Goal: Complete application form: Complete application form

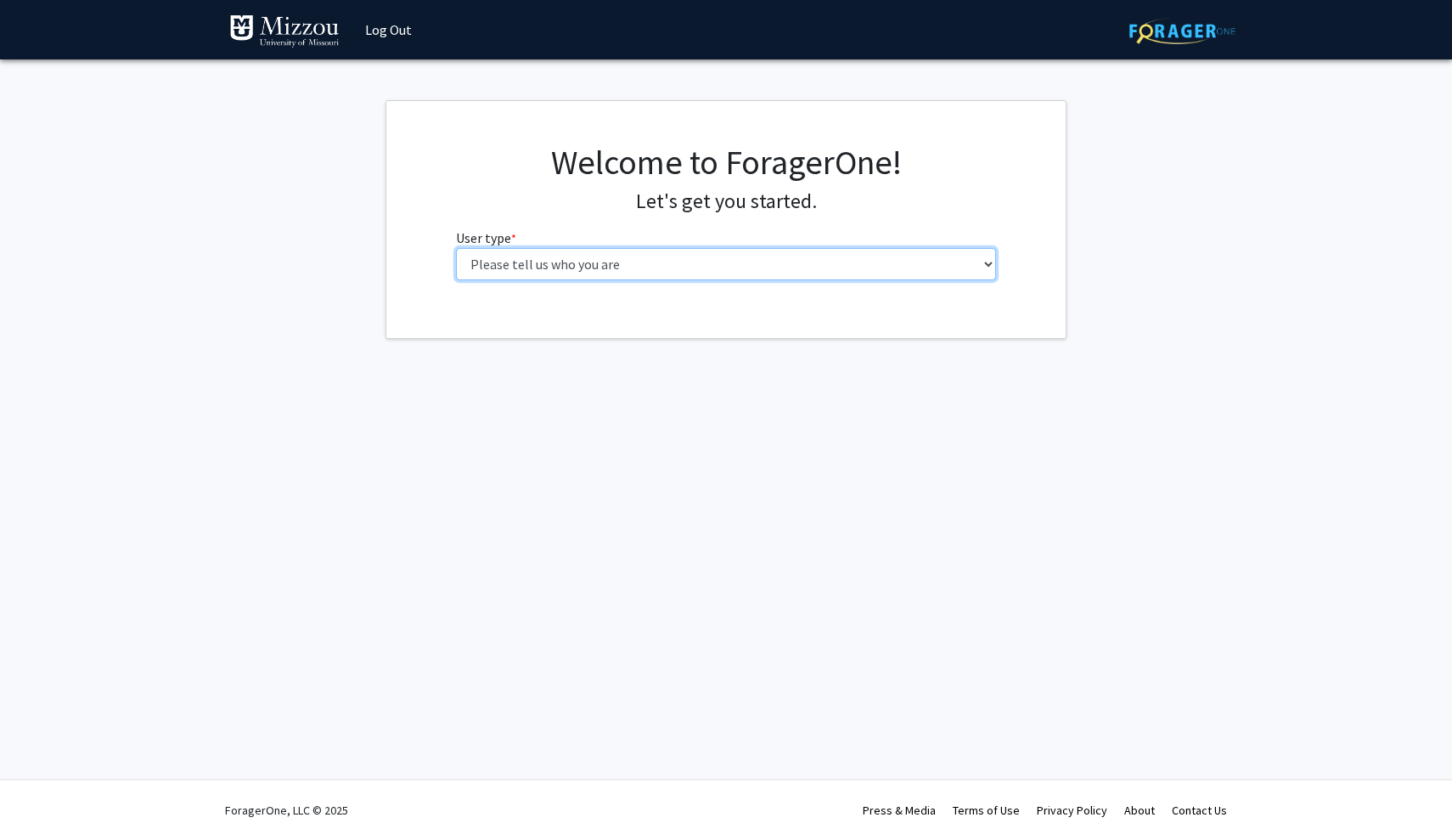
select select "1: undergrad"
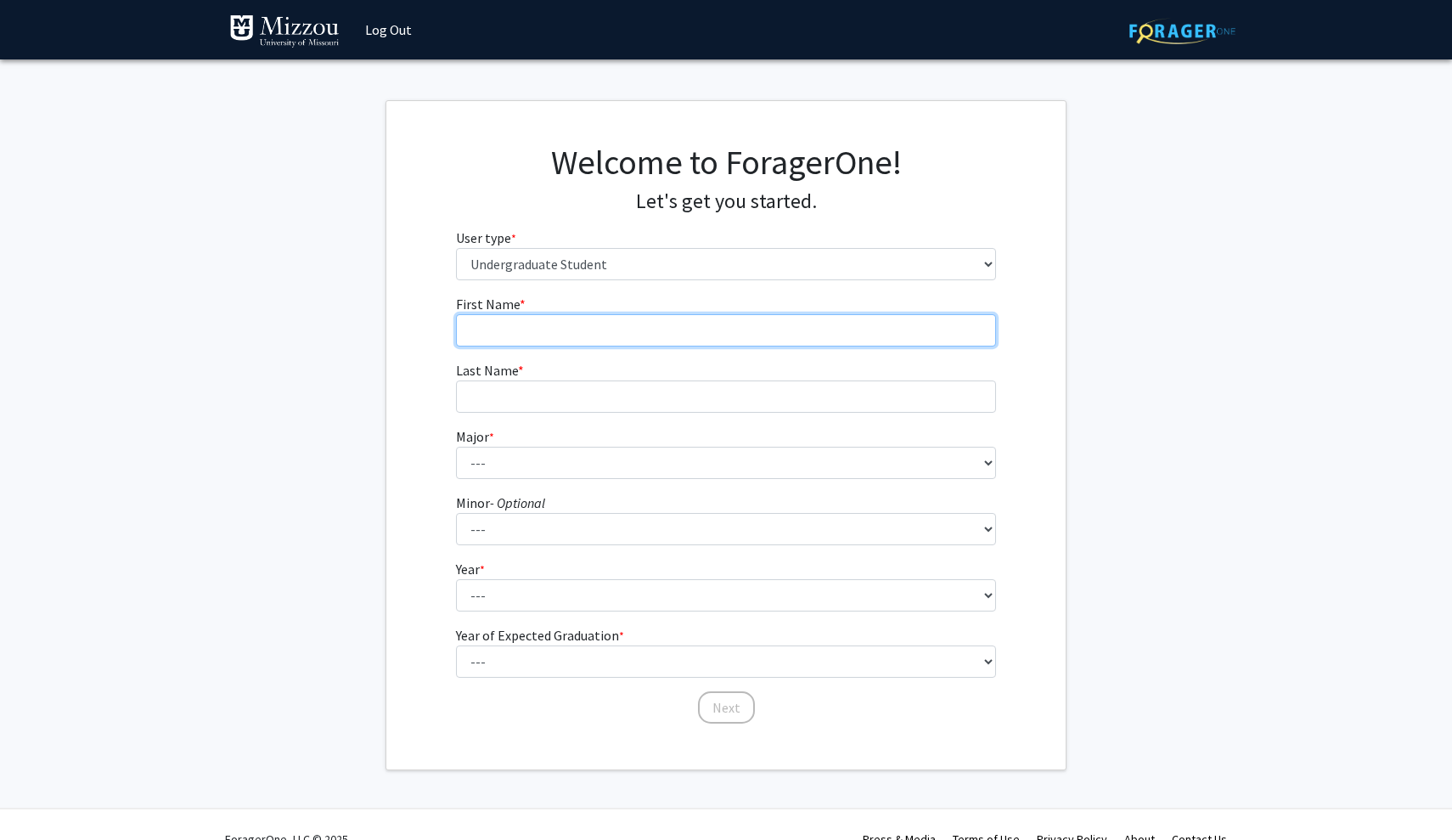
click at [715, 328] on input "First Name * required" at bounding box center [727, 330] width 541 height 33
type input "Lauren"
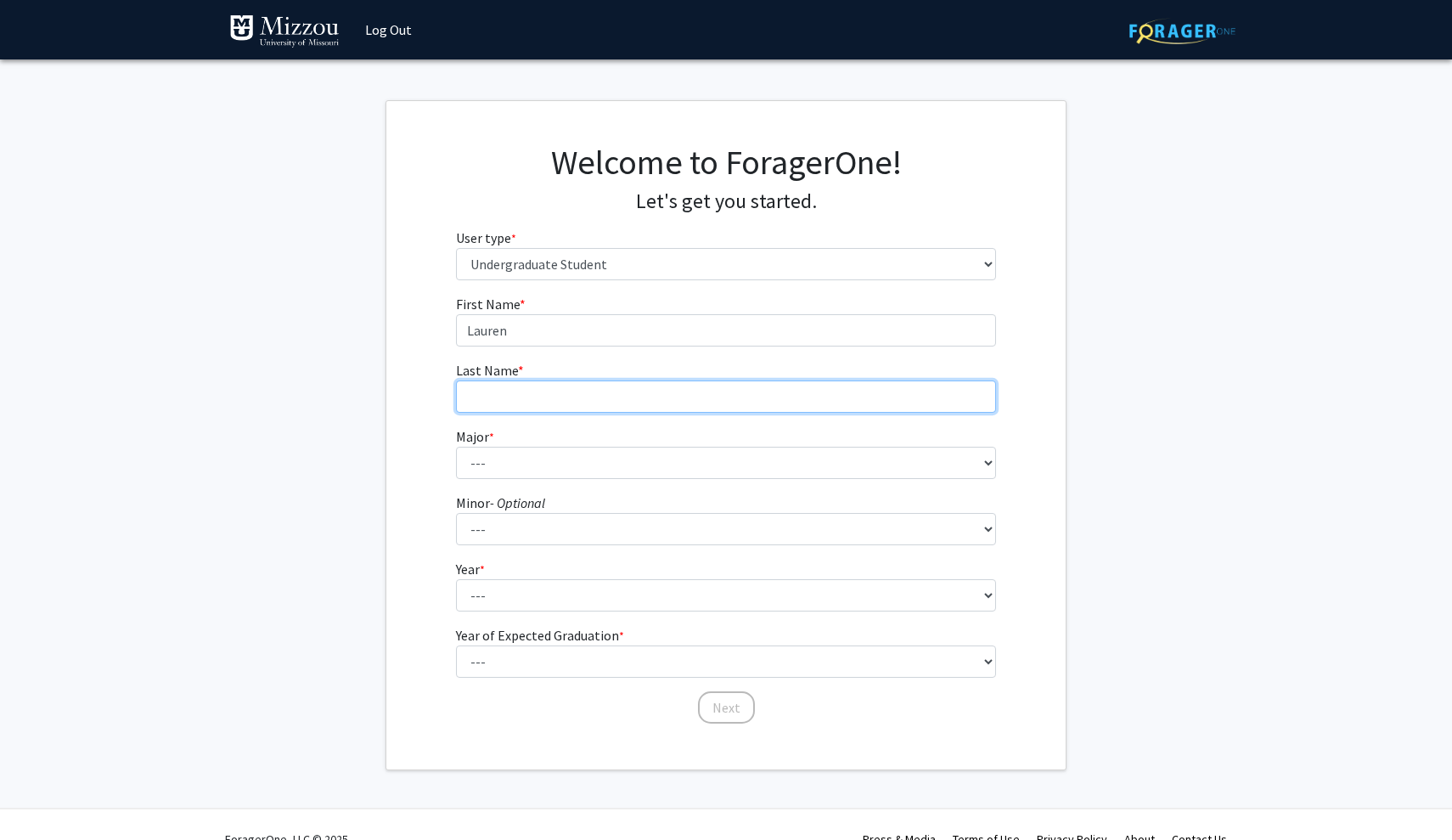
click at [597, 408] on input "Last Name * required" at bounding box center [727, 396] width 541 height 33
type input "Green"
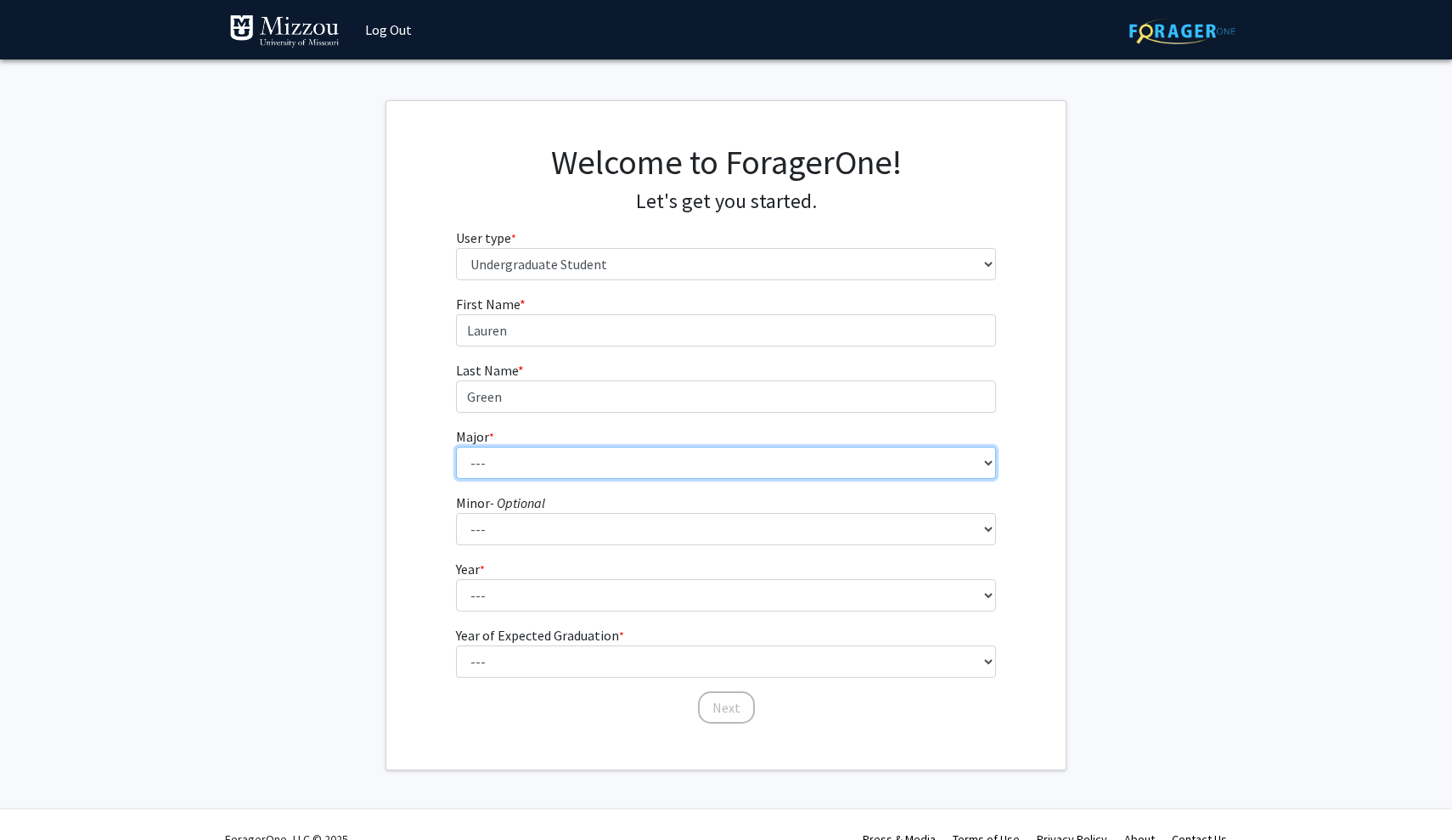
select select "135: 2628"
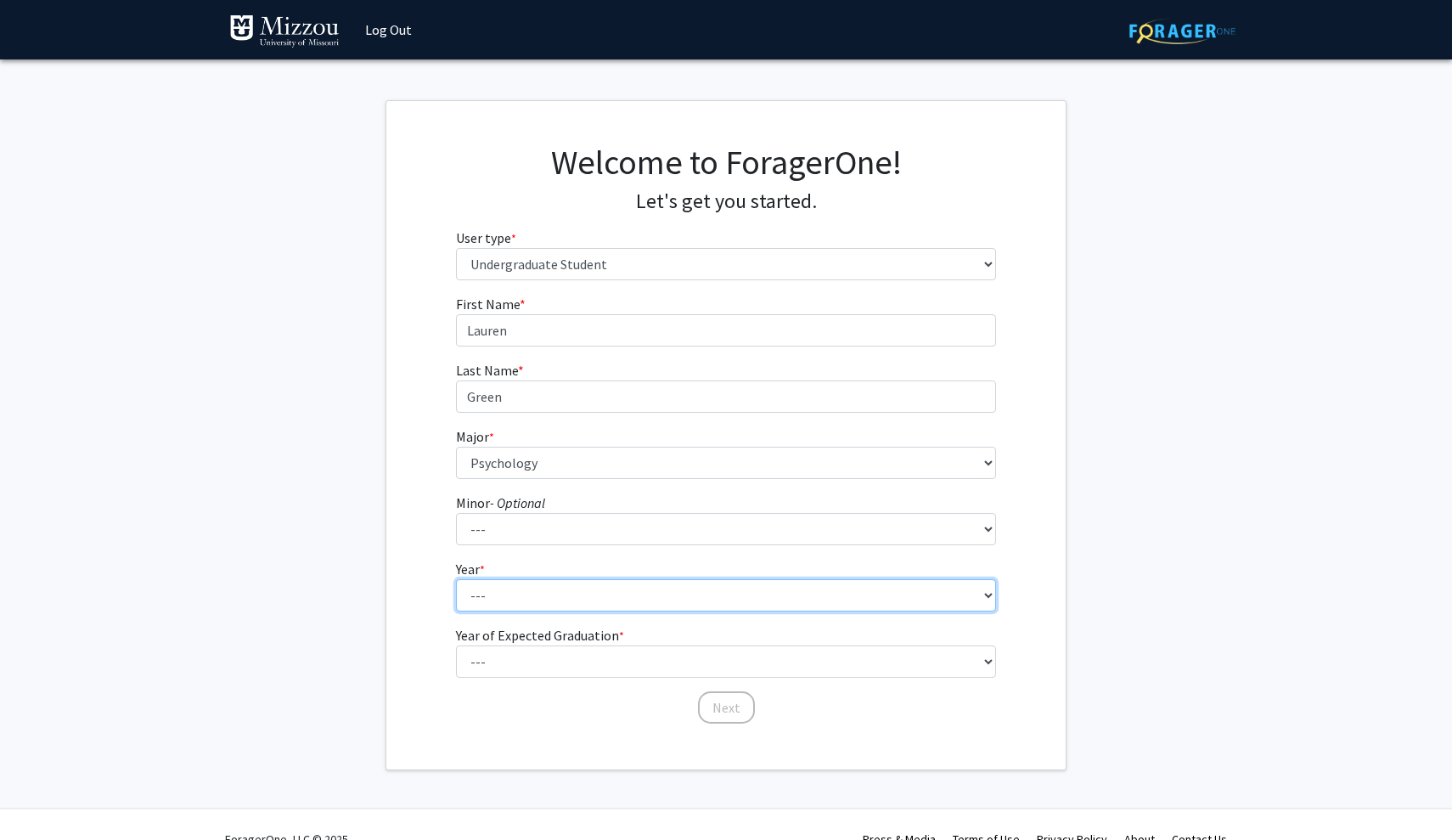
select select "4: senior"
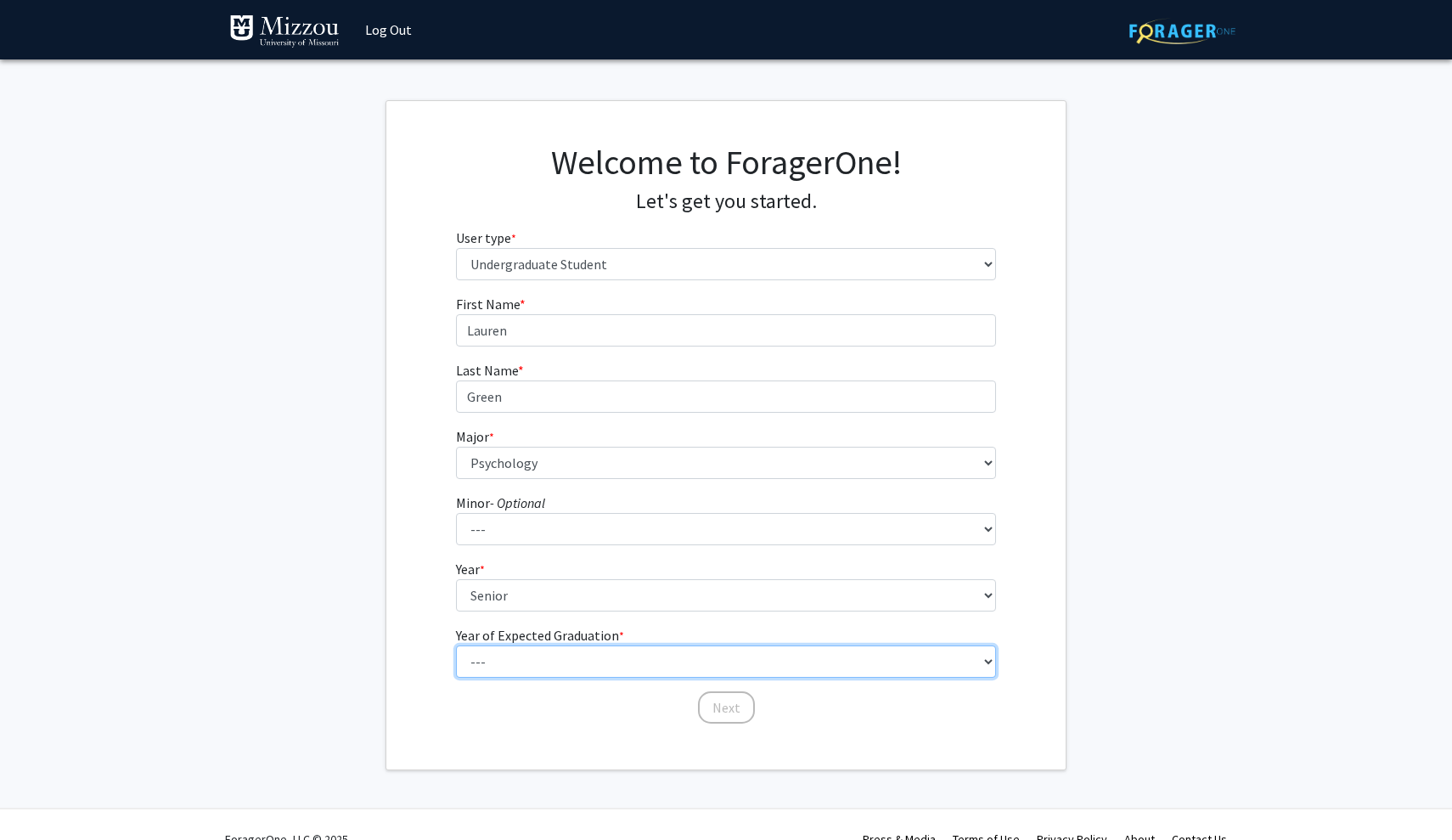
select select "3: 2027"
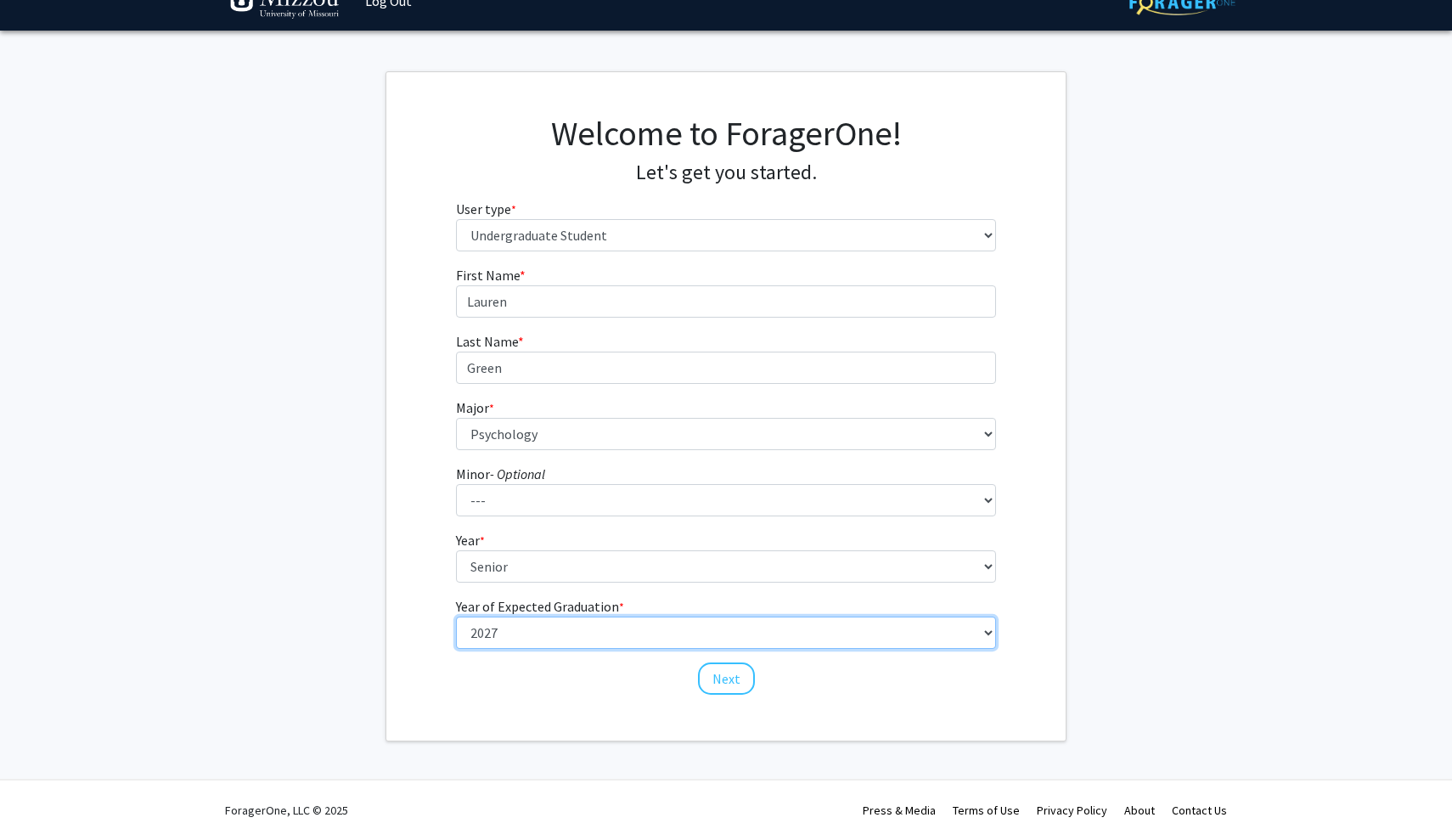
scroll to position [28, 0]
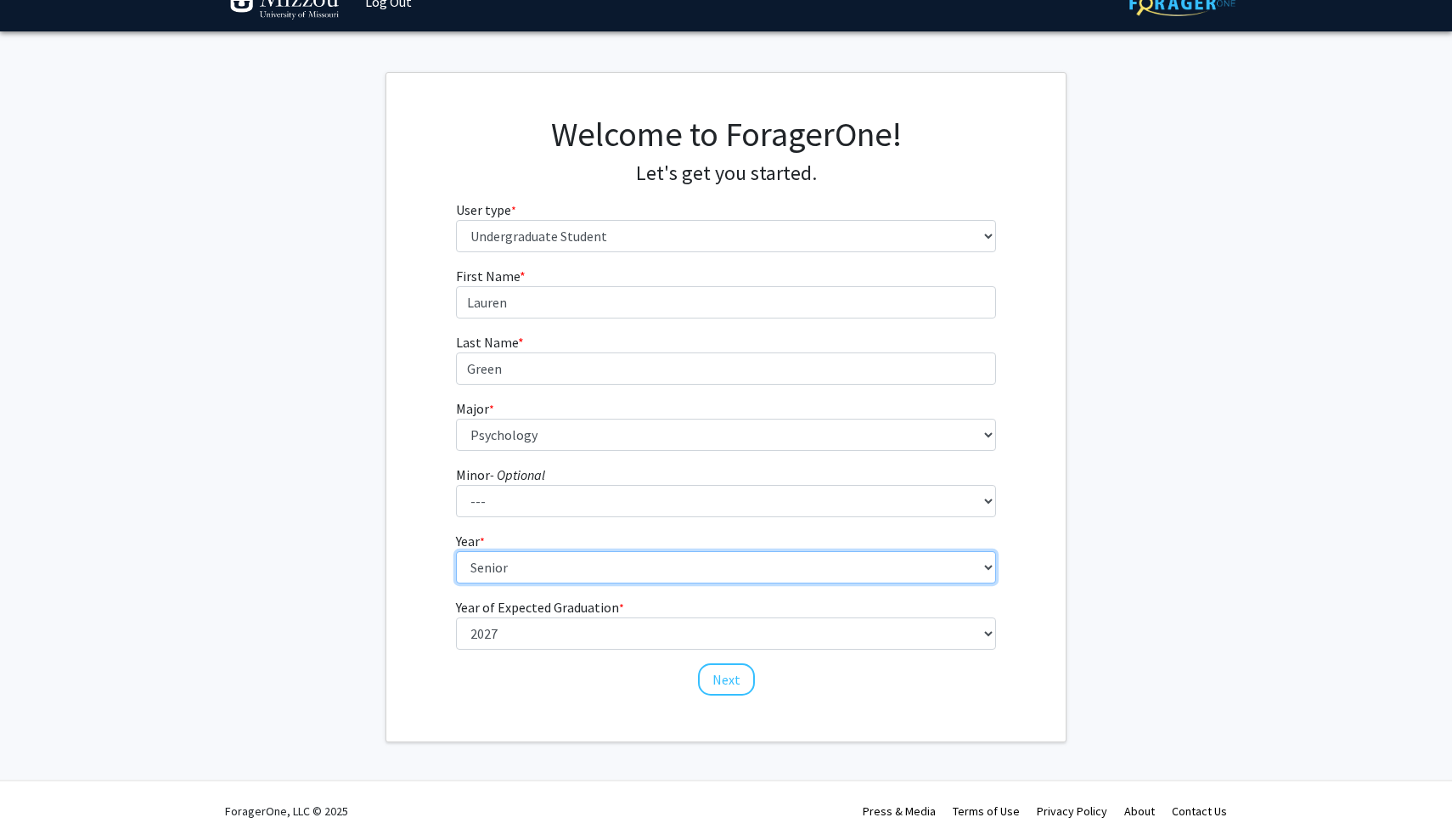
select select "3: junior"
click at [726, 682] on button "Next" at bounding box center [726, 680] width 57 height 33
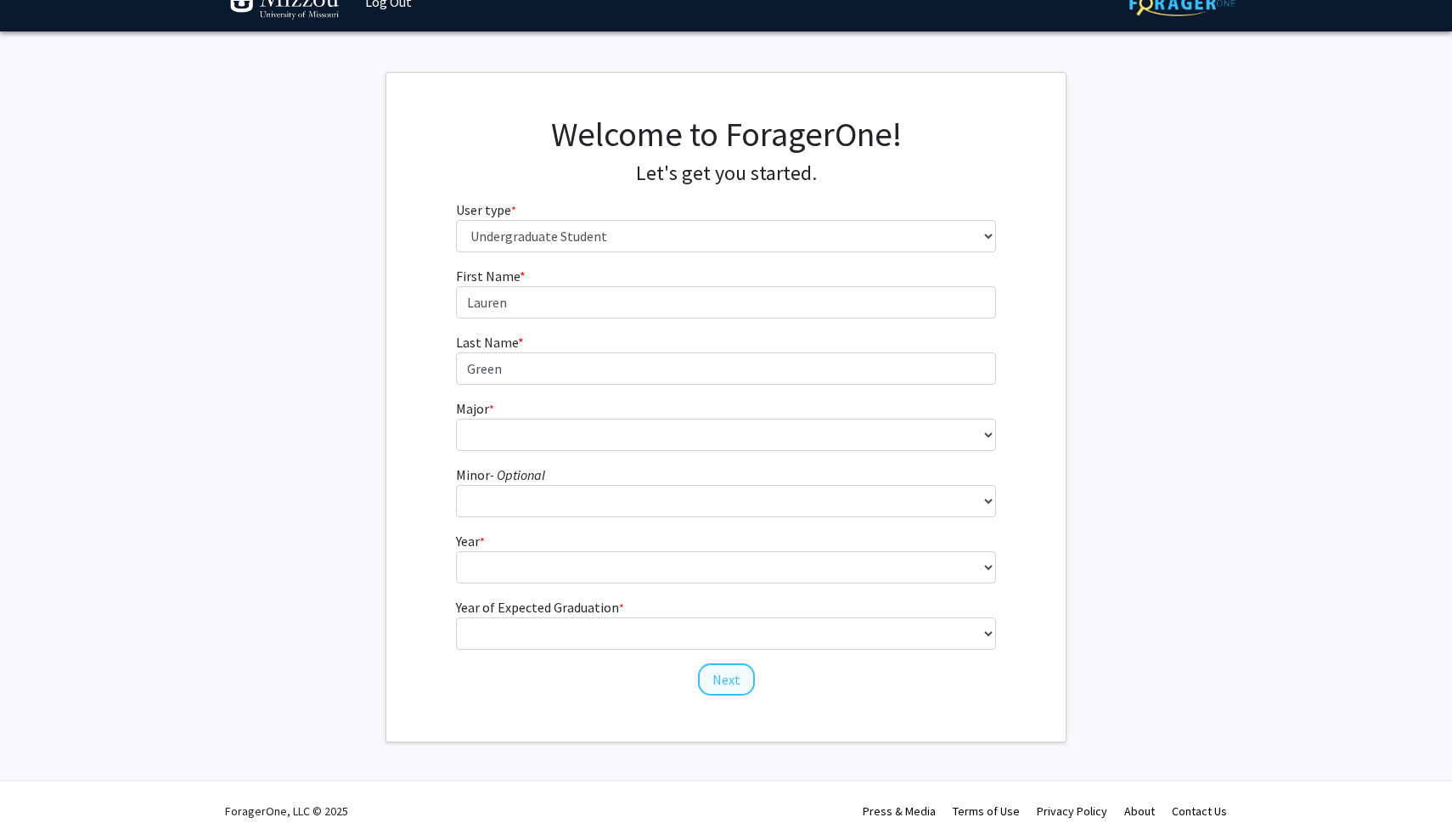
scroll to position [0, 0]
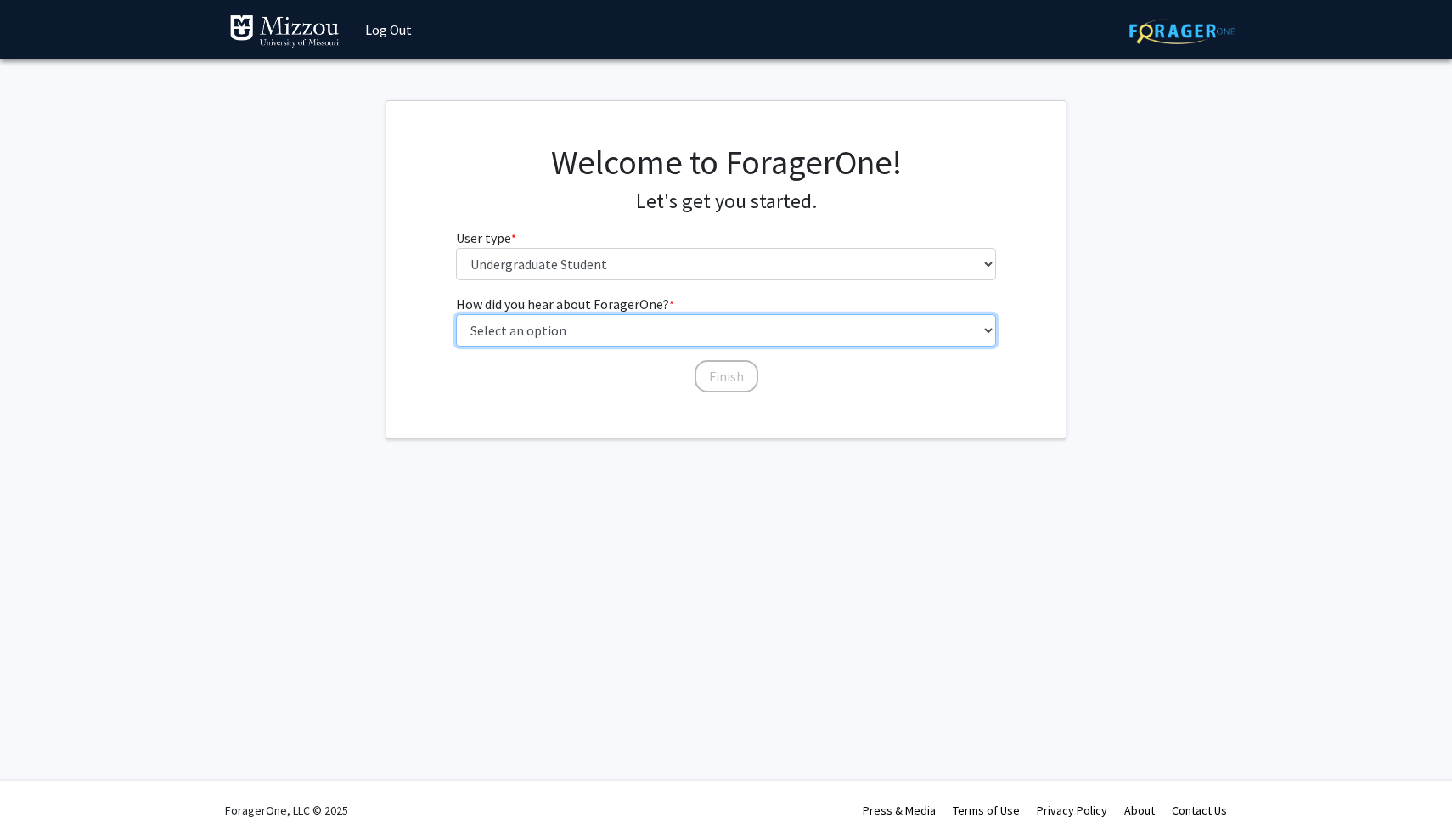
select select "3: university_website"
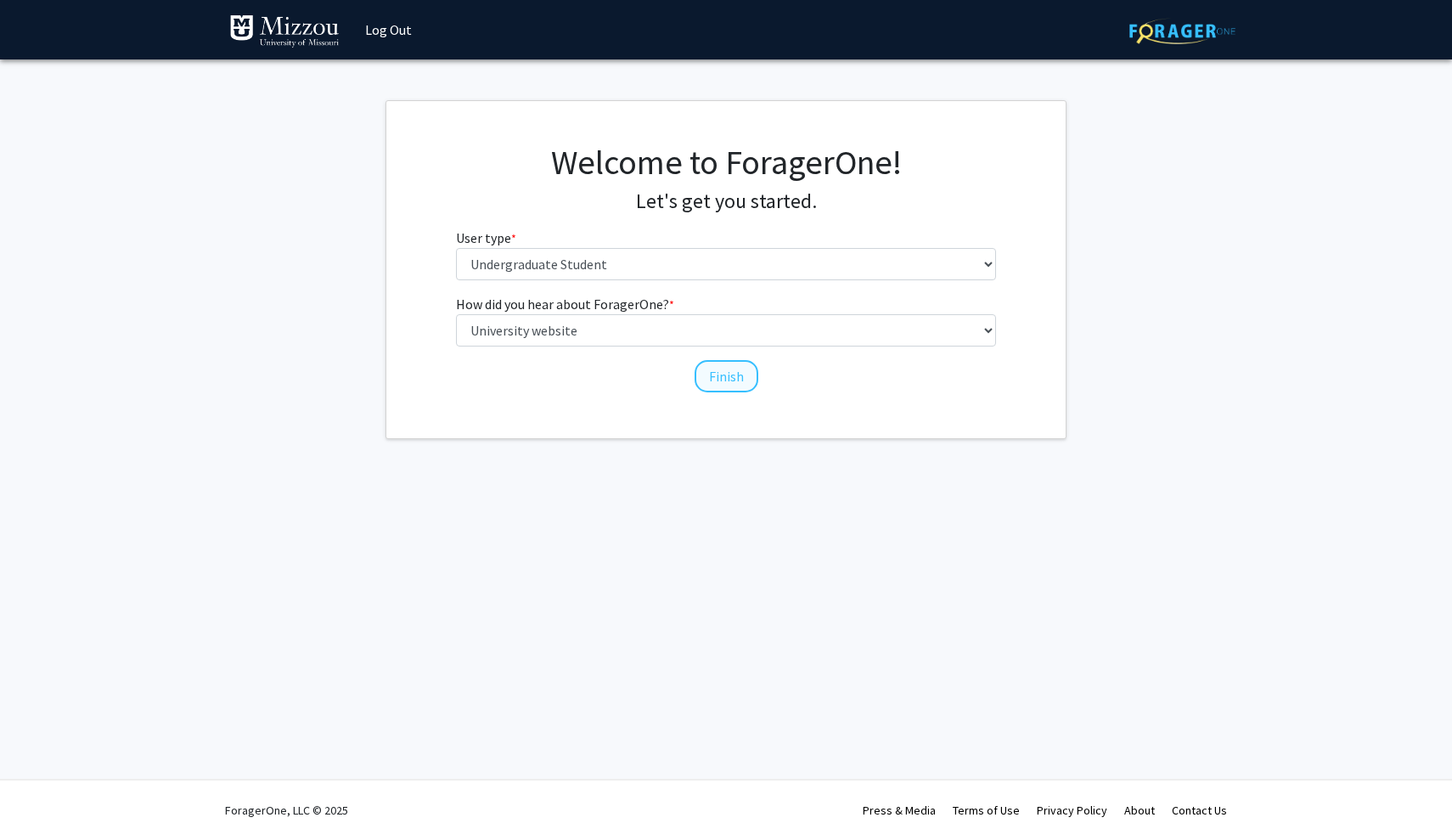
click at [708, 368] on button "Finish" at bounding box center [726, 377] width 63 height 33
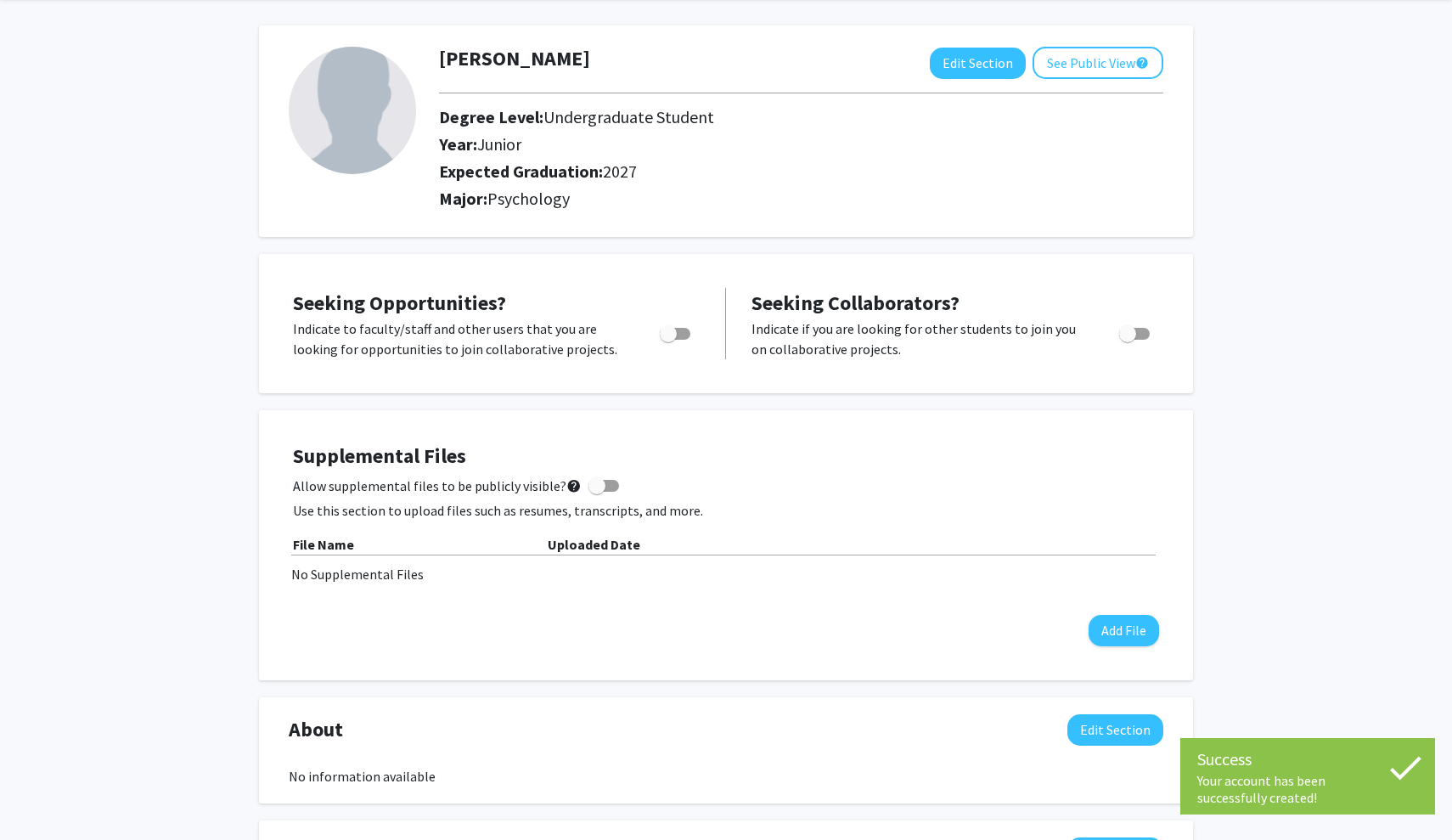
scroll to position [66, 0]
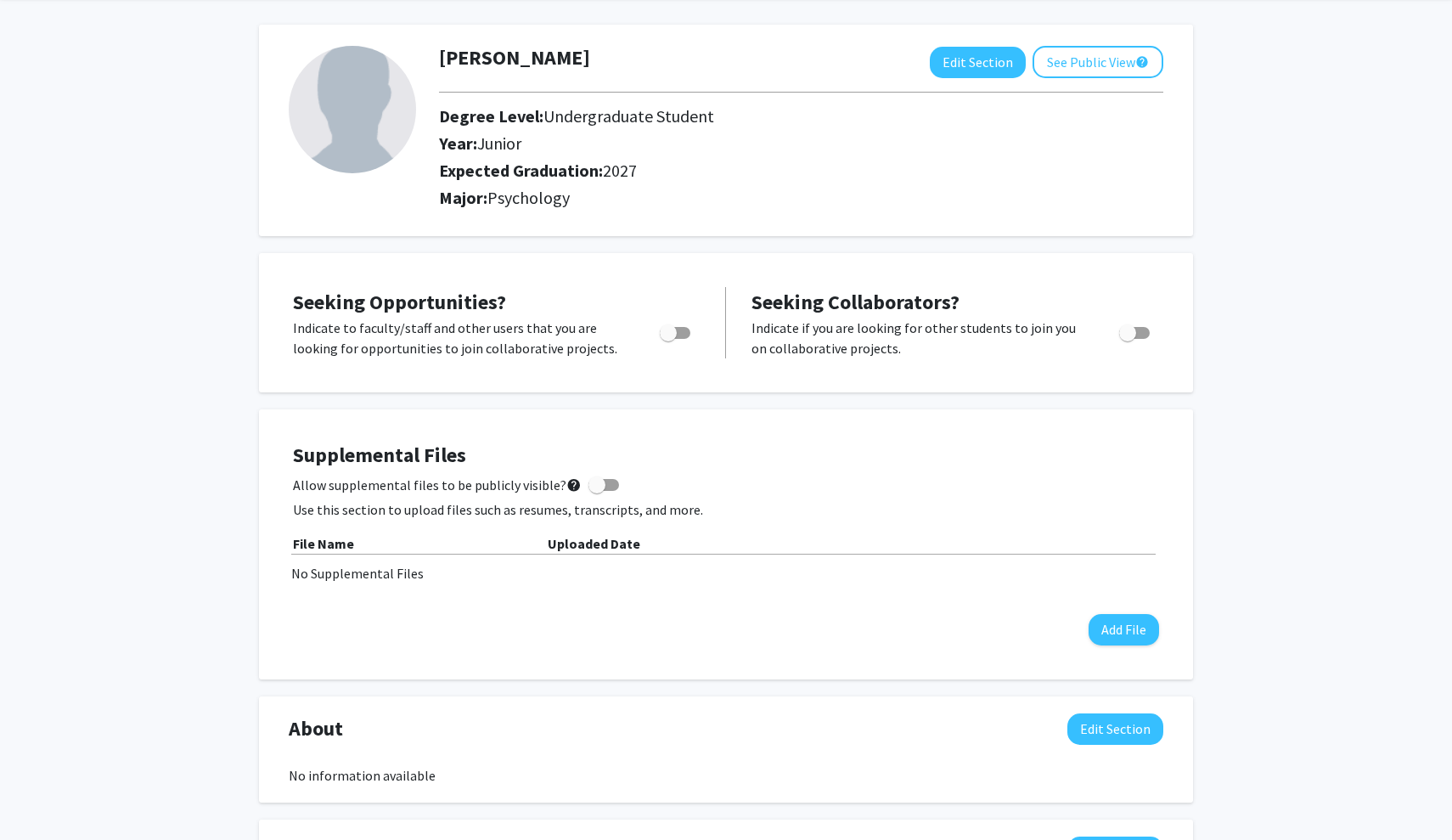
click at [690, 346] on div at bounding box center [676, 338] width 72 height 41
click at [685, 343] on label "Toggle" at bounding box center [671, 332] width 37 height 21
click at [668, 339] on input "Are you actively seeking opportunities?" at bounding box center [667, 339] width 1 height 1
checkbox input "true"
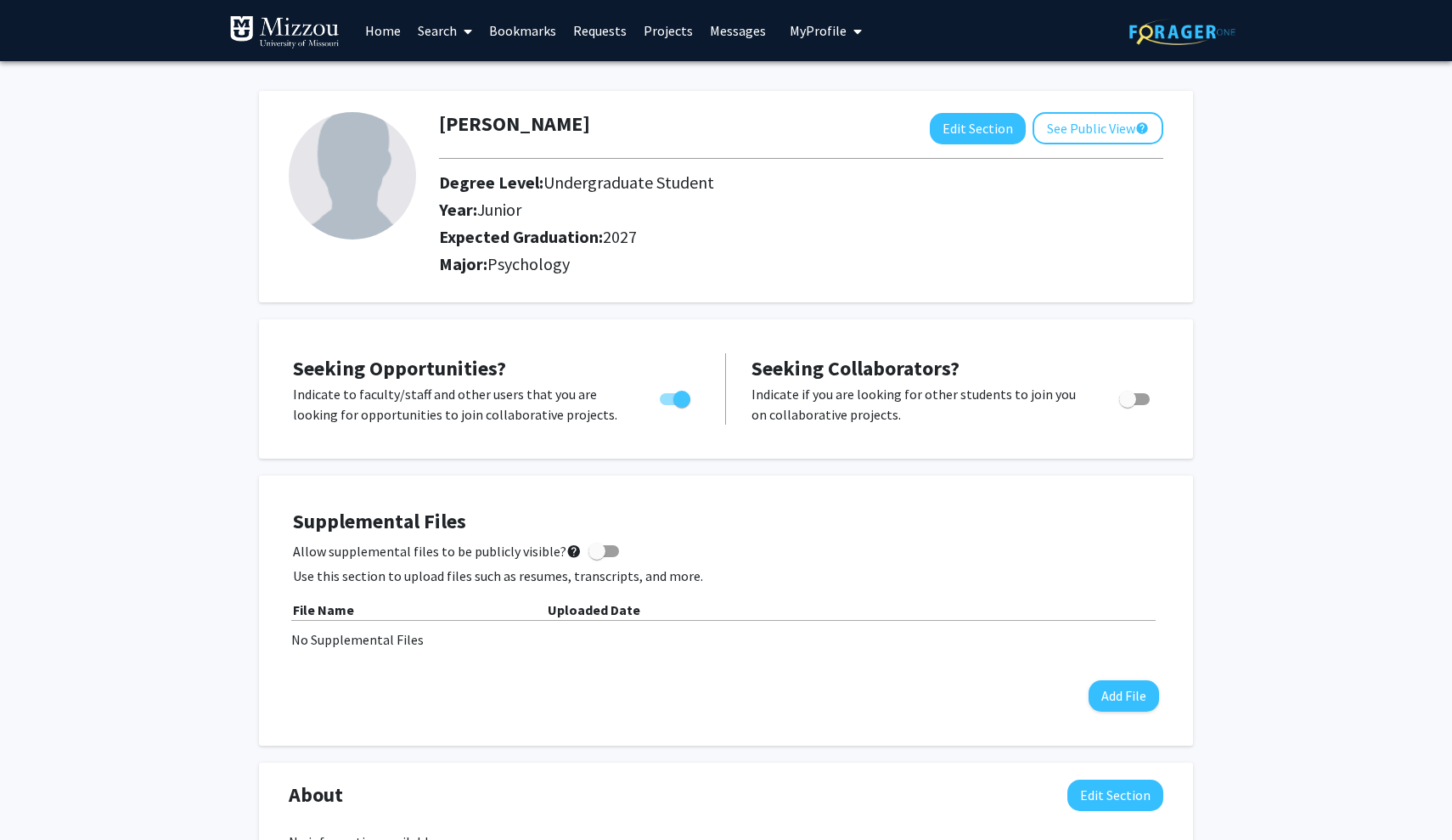
scroll to position [0, 0]
click at [378, 32] on link "Home" at bounding box center [383, 31] width 53 height 60
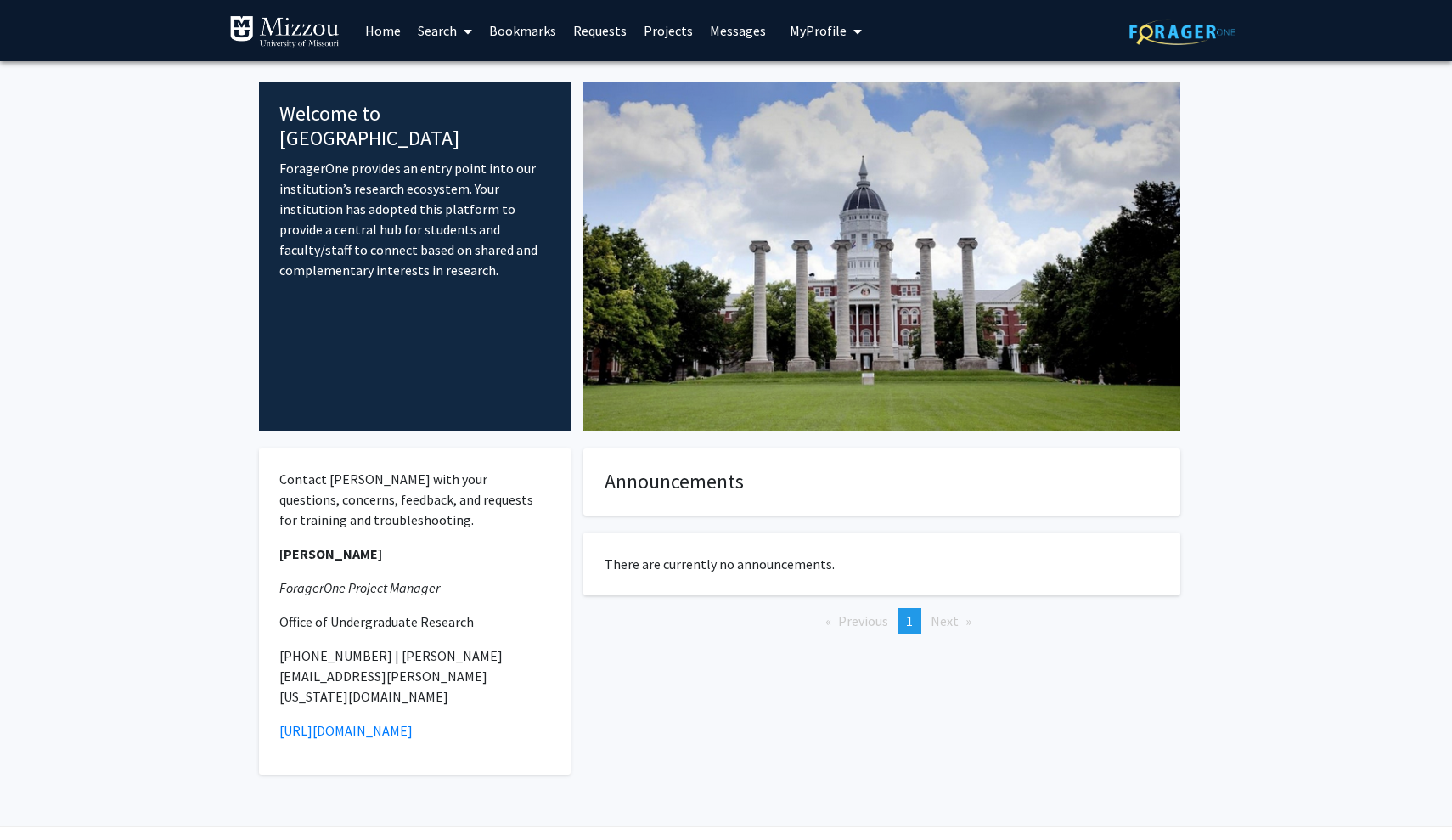
click at [425, 44] on link "Search" at bounding box center [444, 31] width 72 height 60
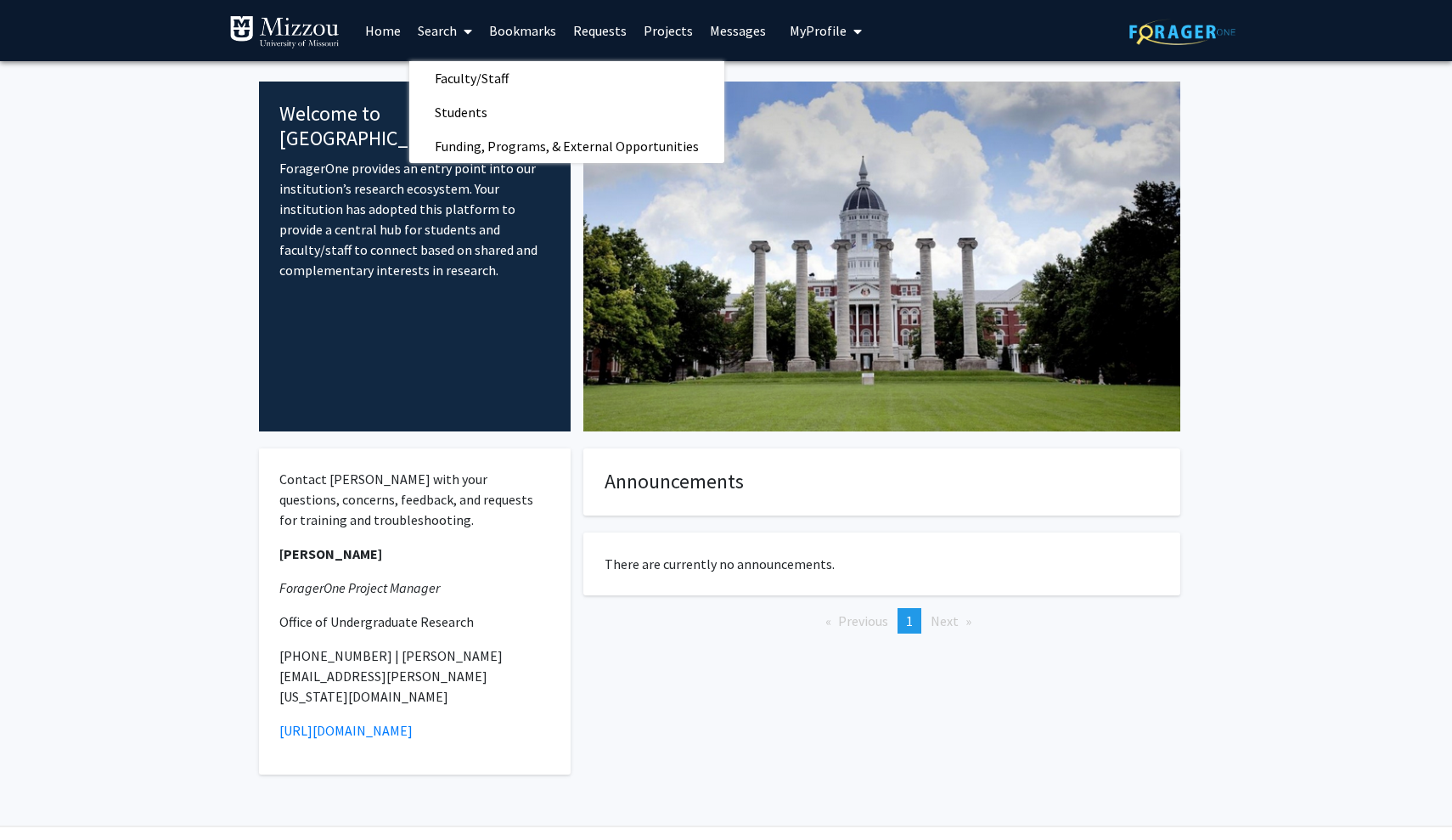
click at [501, 37] on link "Bookmarks" at bounding box center [522, 31] width 84 height 60
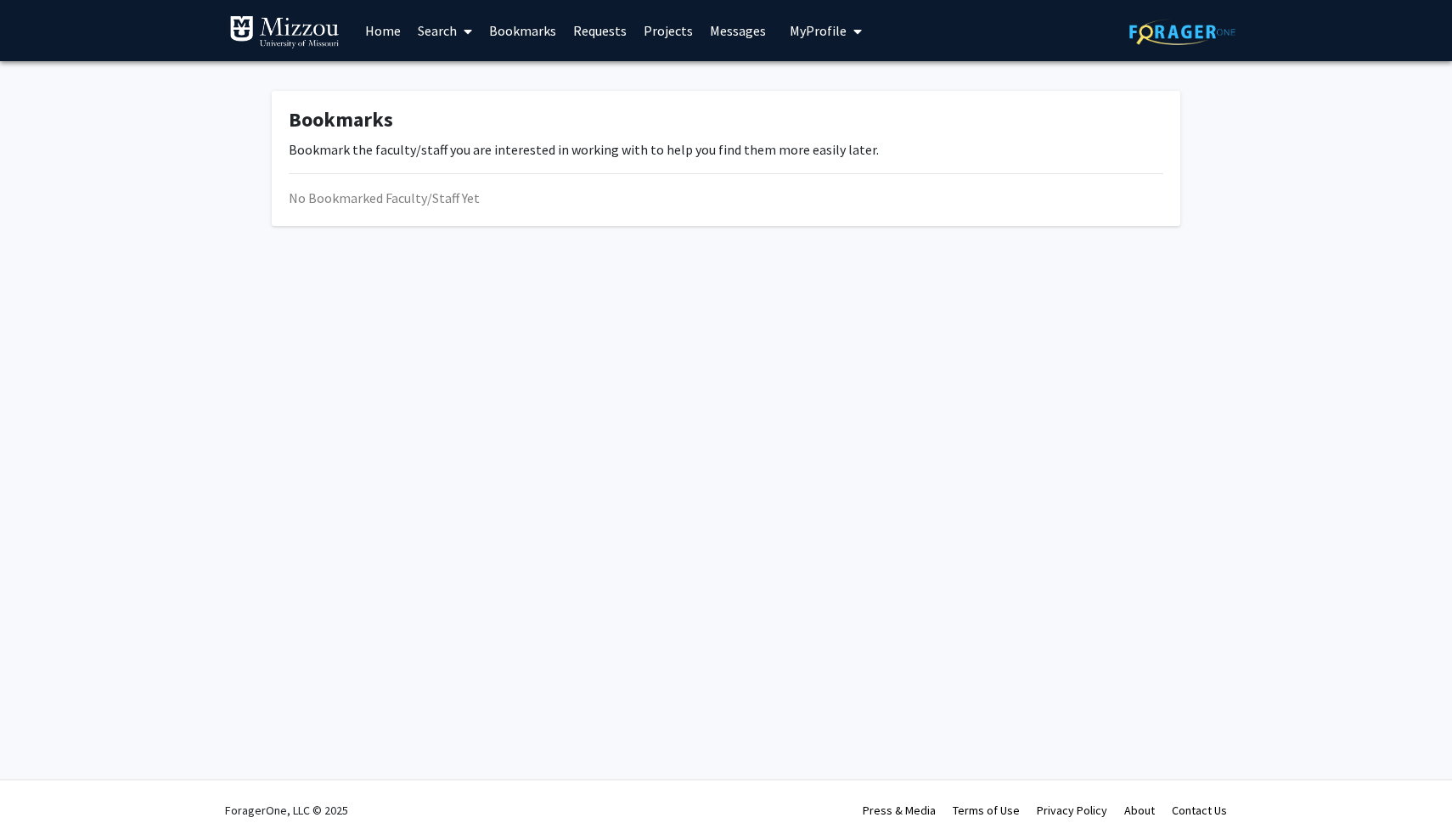
click at [599, 35] on link "Requests" at bounding box center [600, 31] width 71 height 60
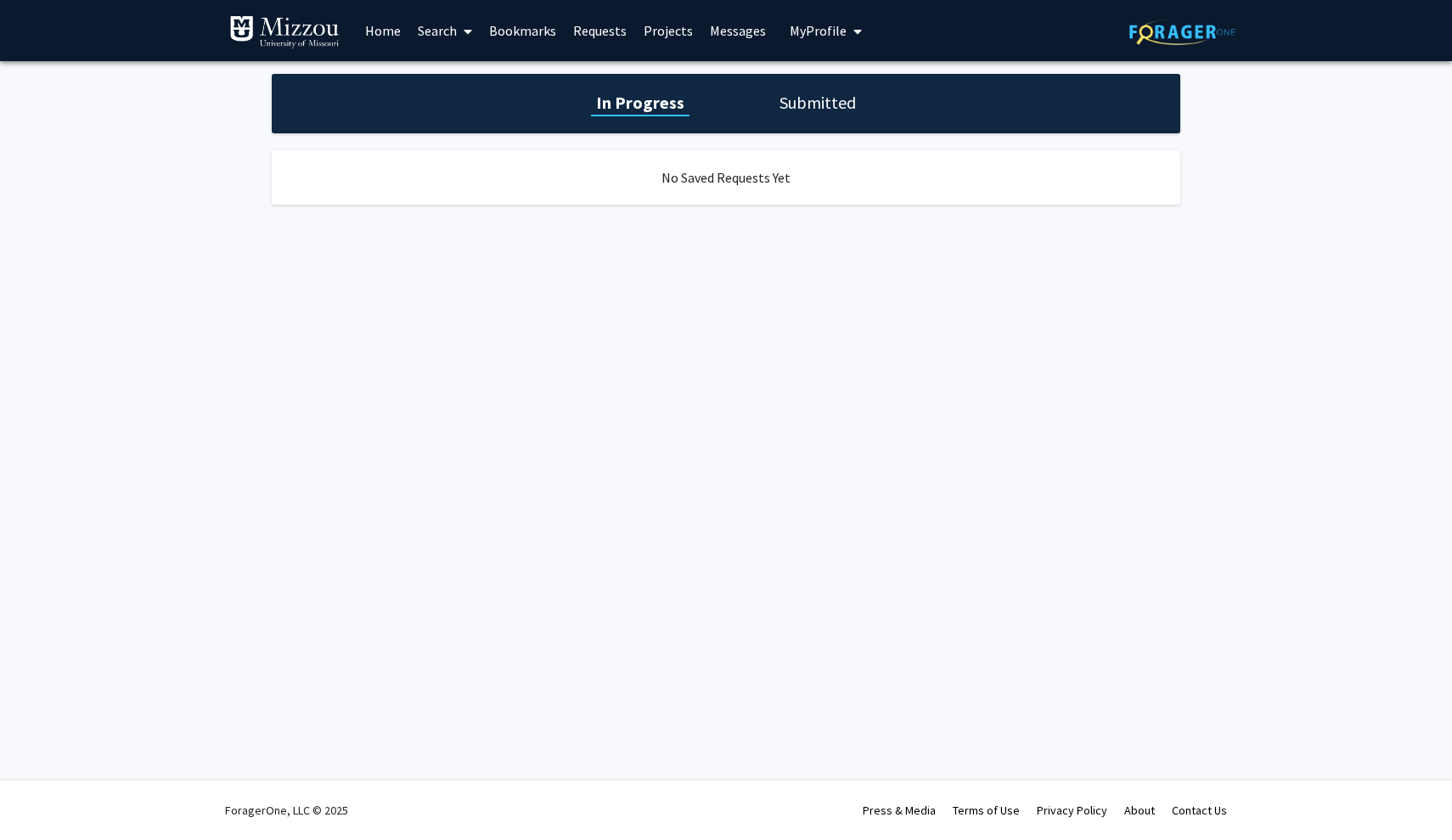
click at [674, 40] on link "Projects" at bounding box center [668, 31] width 66 height 60
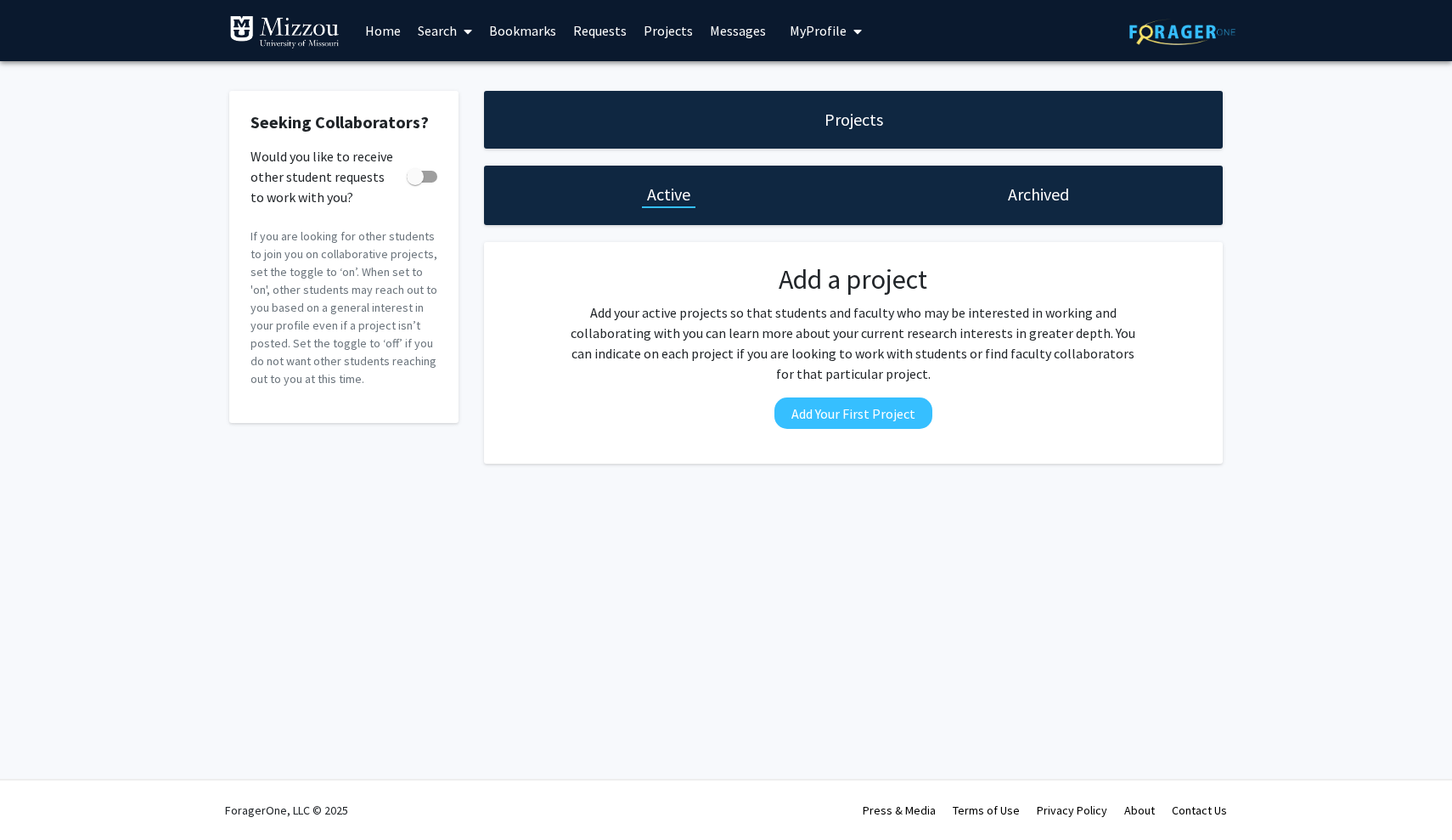
click at [381, 34] on link "Home" at bounding box center [383, 31] width 53 height 60
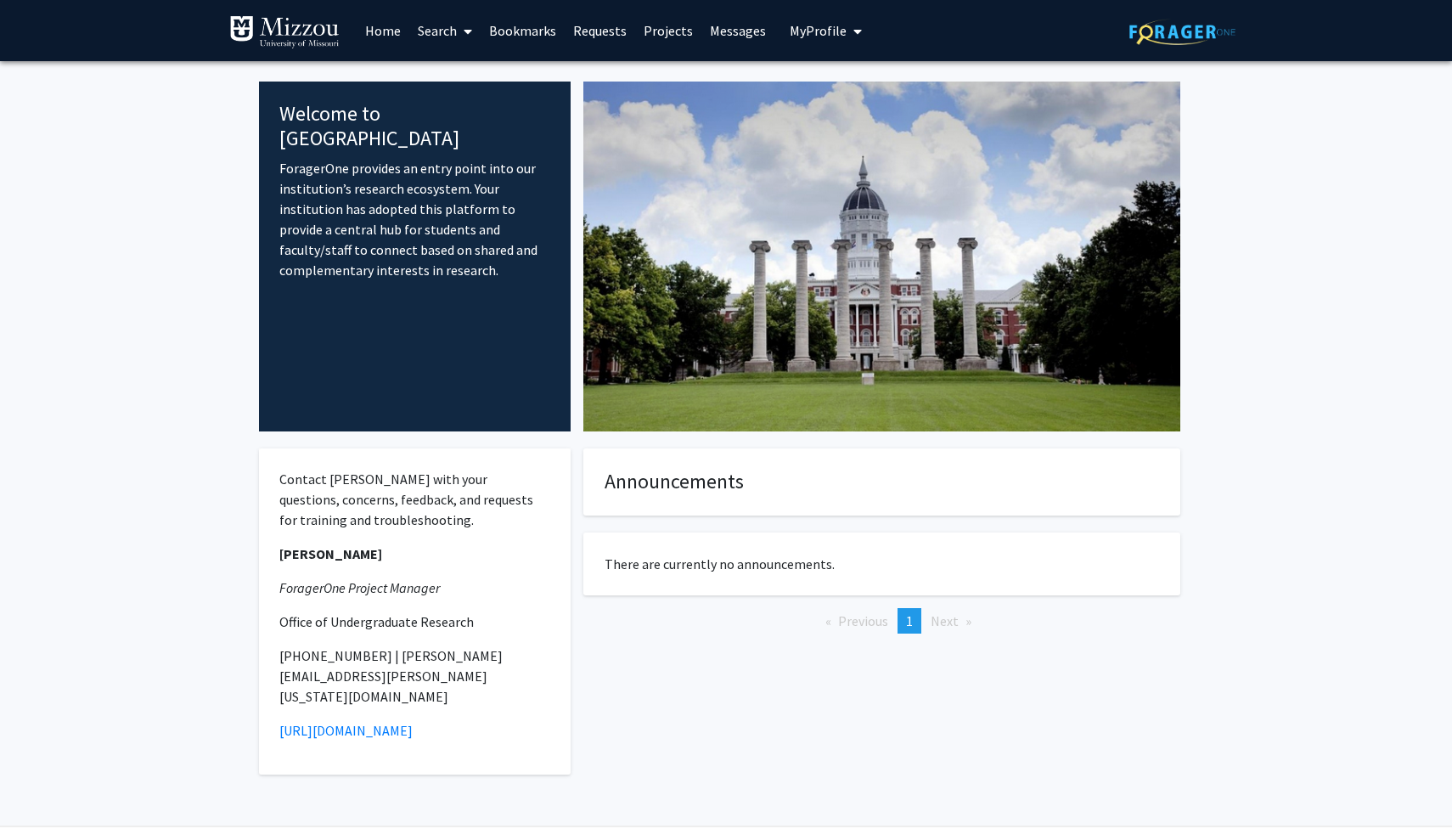
click at [449, 36] on link "Search" at bounding box center [444, 31] width 72 height 60
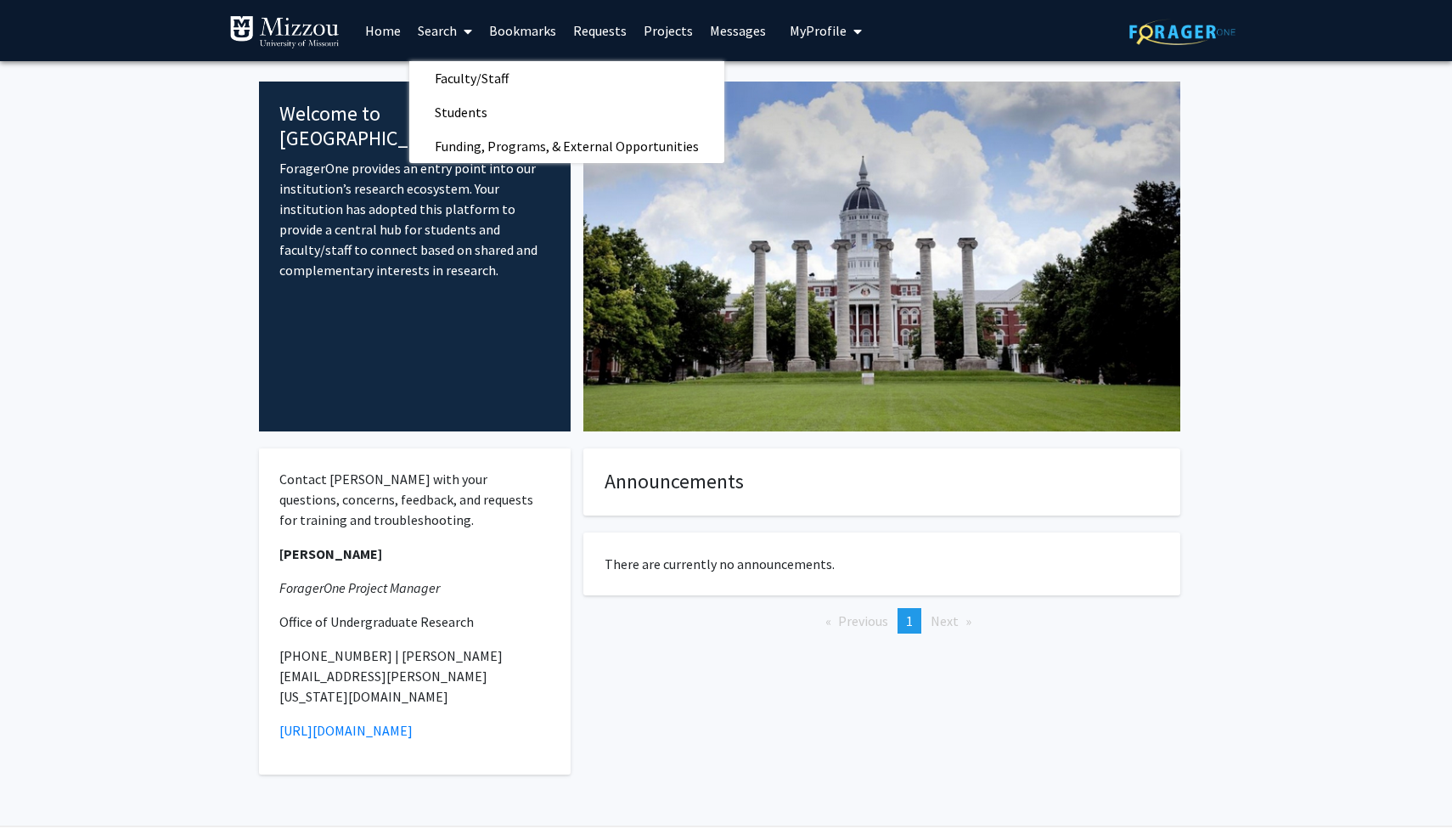
click at [385, 38] on link "Home" at bounding box center [383, 31] width 53 height 60
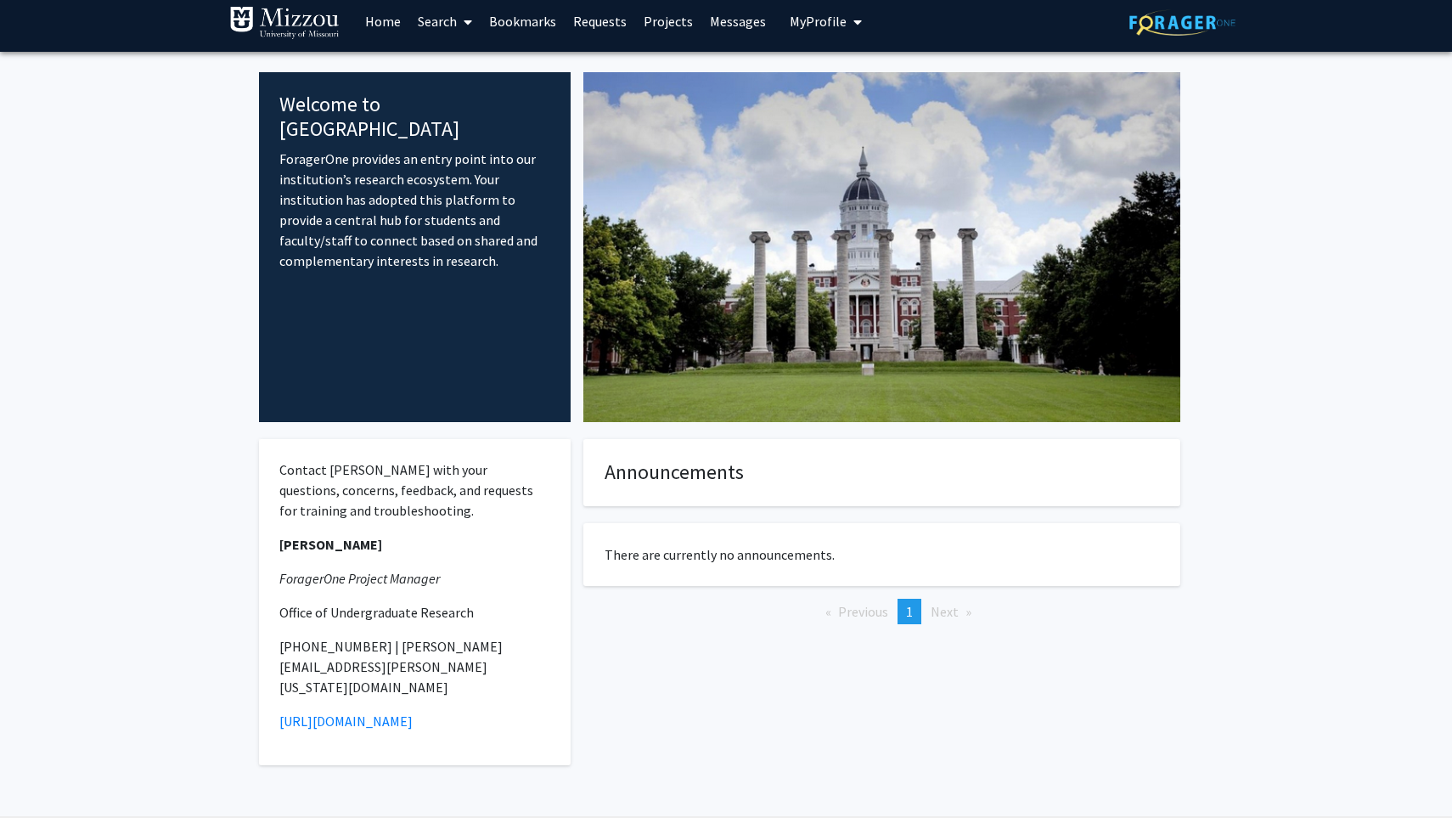
scroll to position [8, 0]
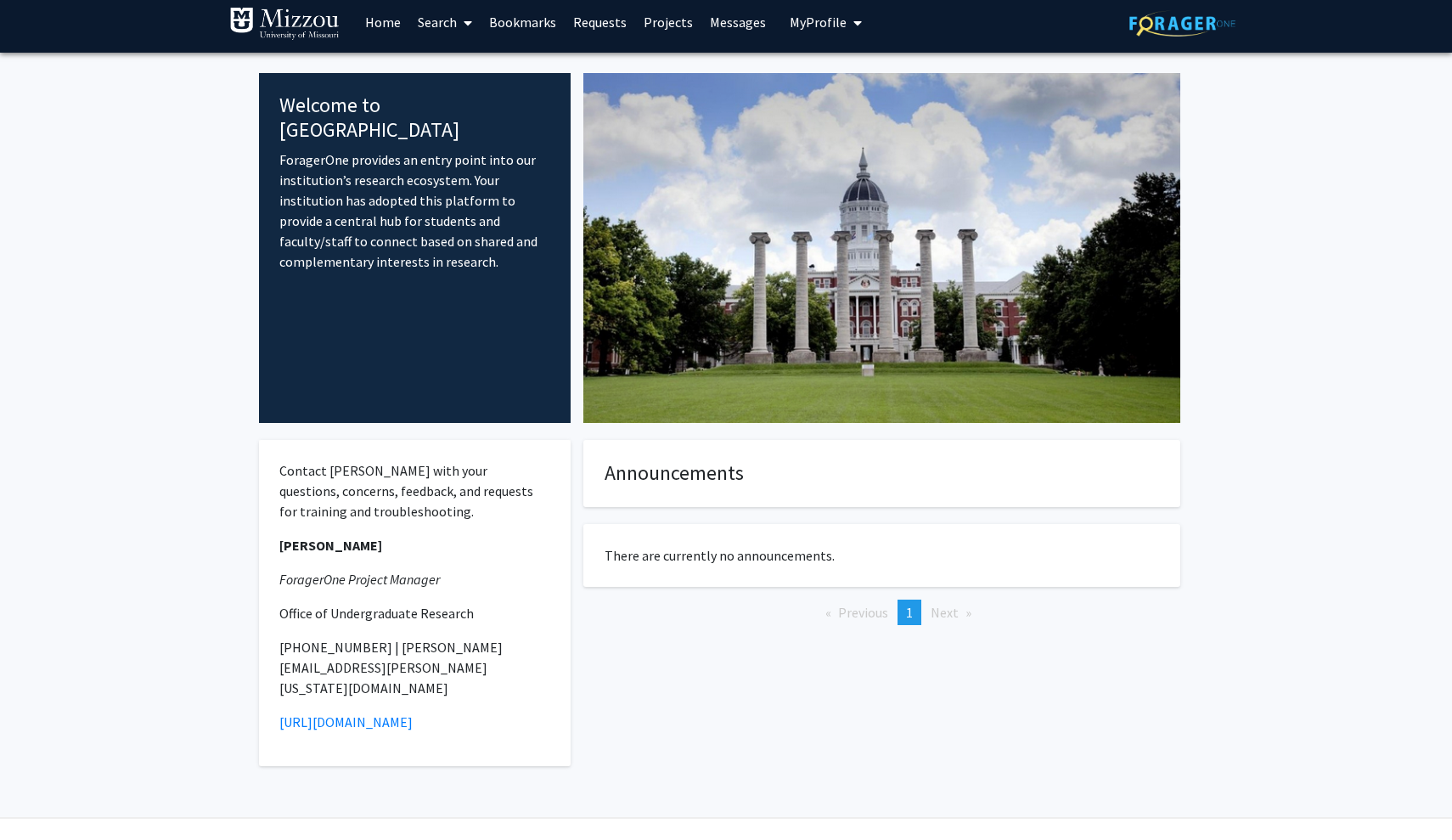
click at [369, 33] on link "Home" at bounding box center [383, 23] width 53 height 60
click at [377, 31] on link "Home" at bounding box center [383, 23] width 53 height 60
click at [794, 24] on span "My Profile" at bounding box center [817, 22] width 57 height 17
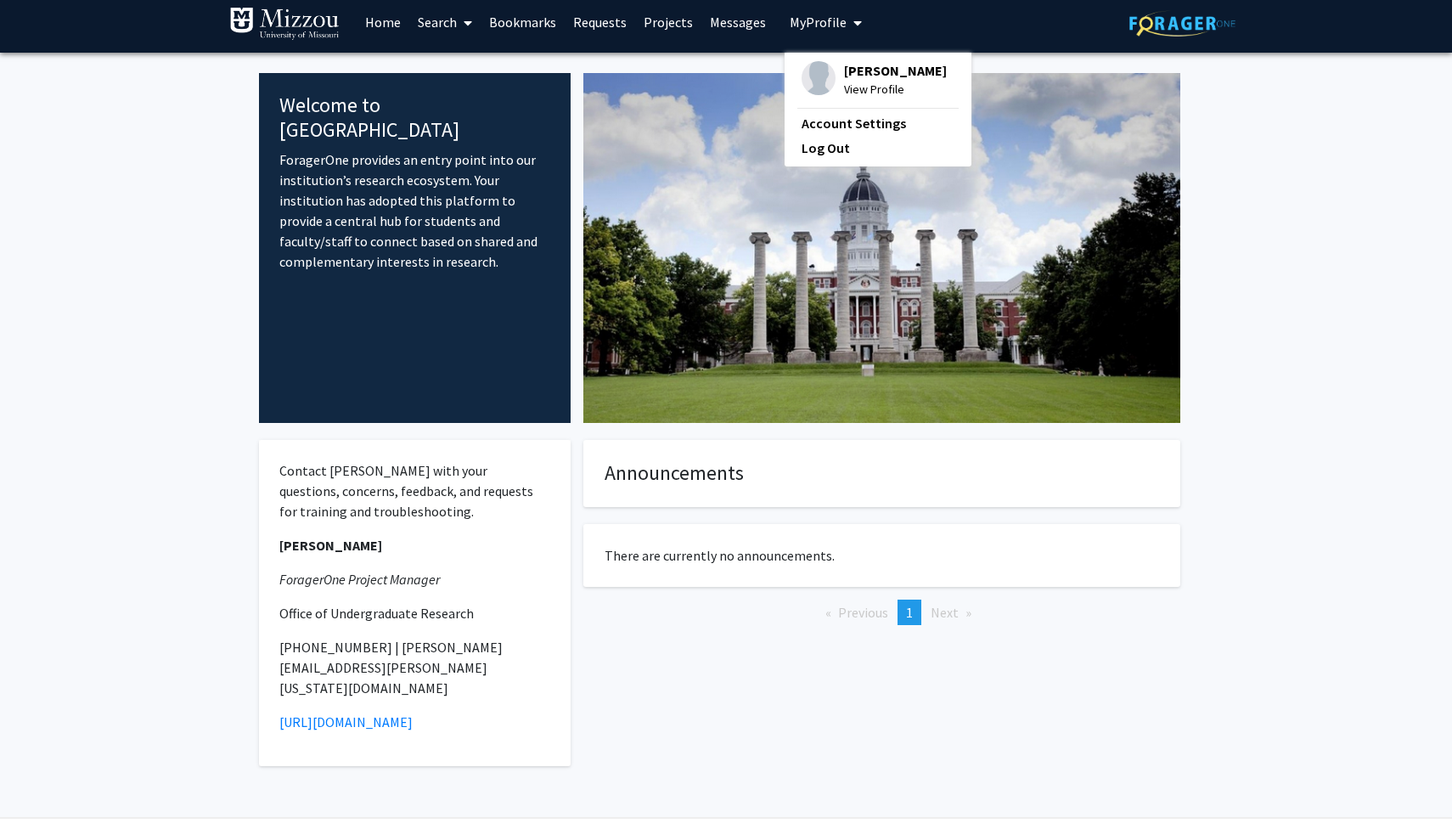
click at [870, 78] on span "Lauren Green" at bounding box center [894, 71] width 102 height 19
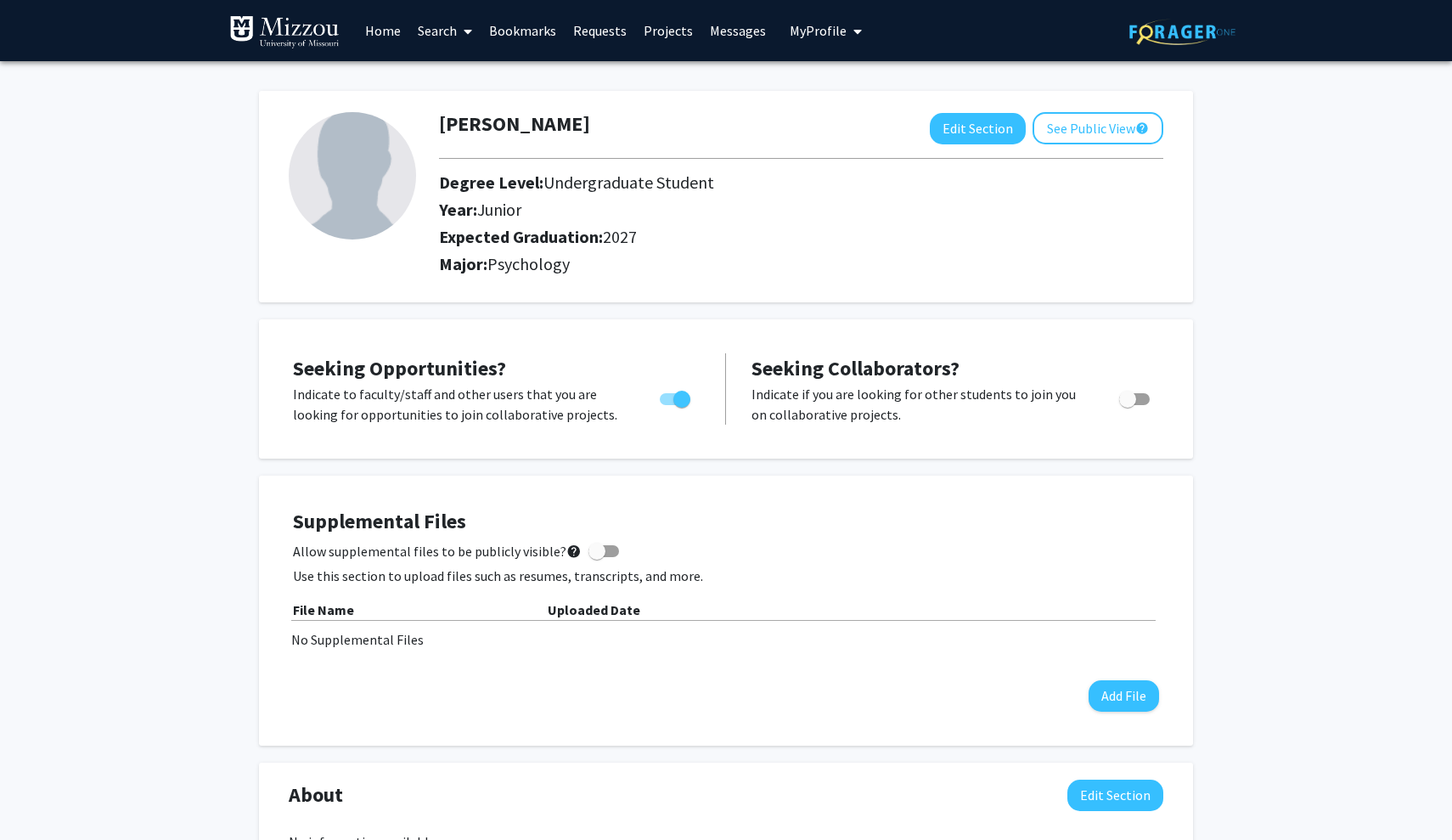
click at [606, 37] on link "Requests" at bounding box center [600, 31] width 71 height 60
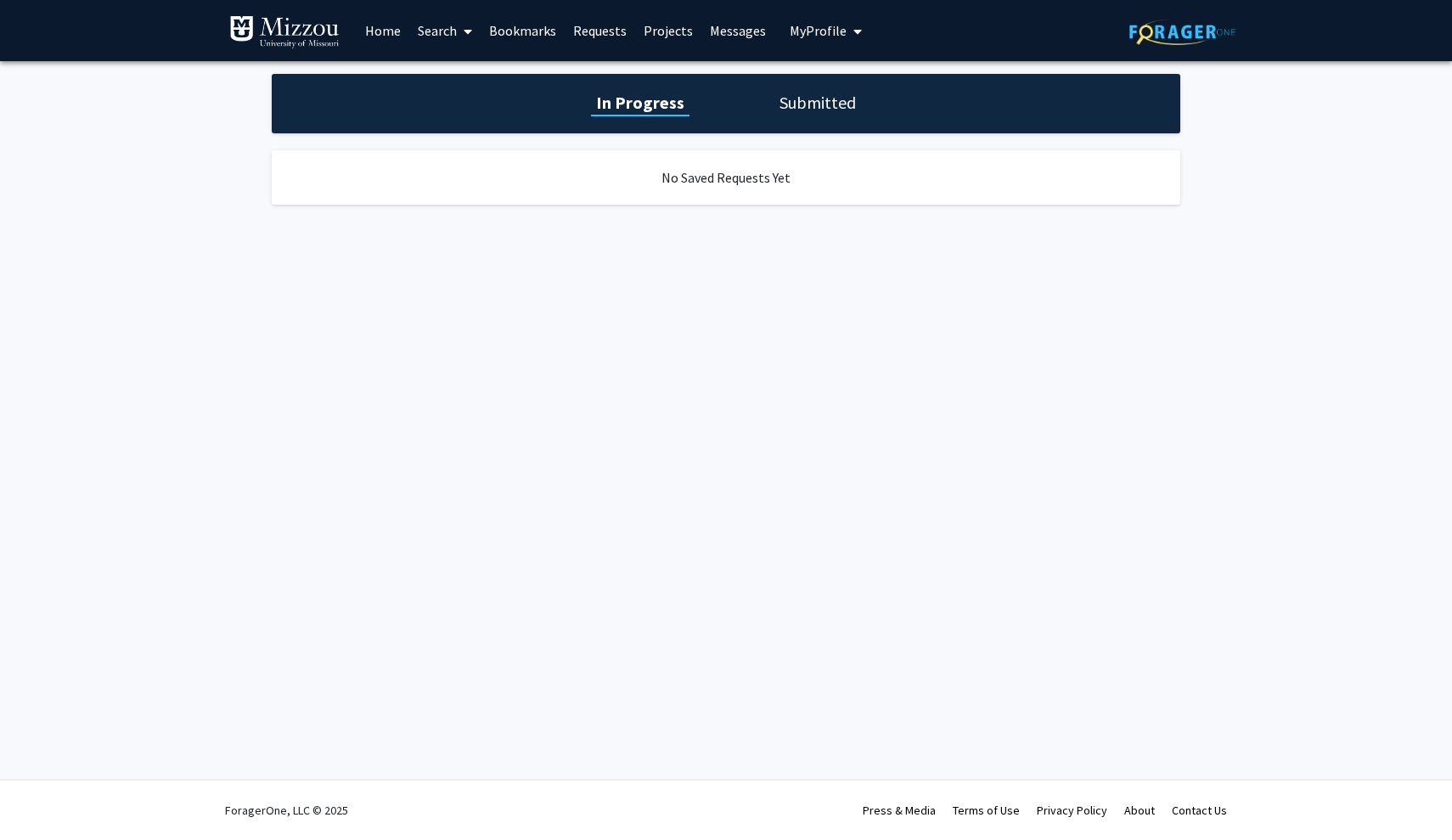
click at [817, 119] on div "In Progress Submitted" at bounding box center [726, 104] width 909 height 60
click at [804, 109] on h1 "Submitted" at bounding box center [817, 102] width 87 height 24
click at [521, 28] on link "Bookmarks" at bounding box center [522, 31] width 84 height 60
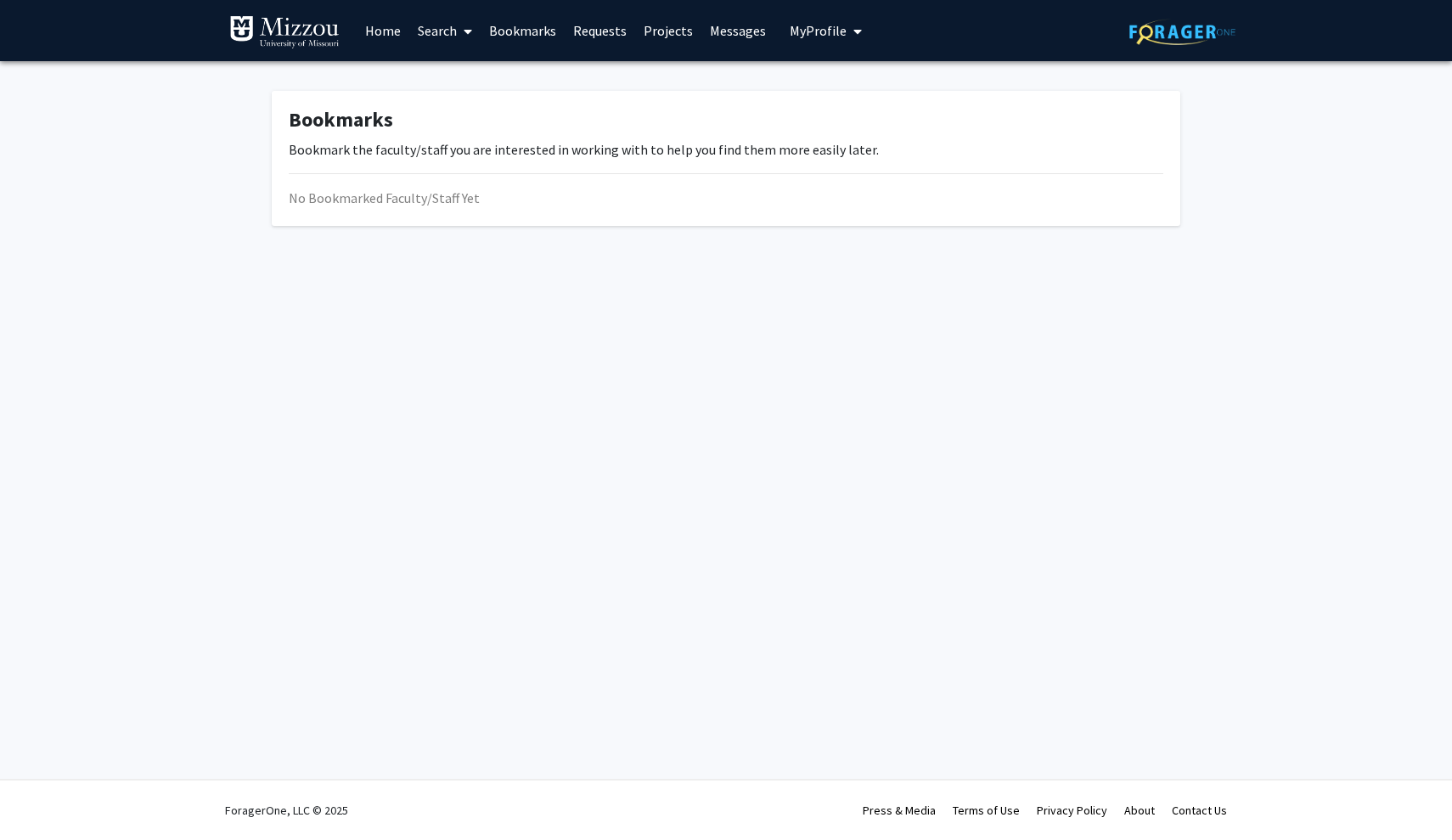
click at [434, 28] on link "Search" at bounding box center [444, 31] width 72 height 60
click at [471, 145] on span "Funding, Programs, & External Opportunities" at bounding box center [567, 147] width 315 height 34
